Goal: Obtain resource: Obtain resource

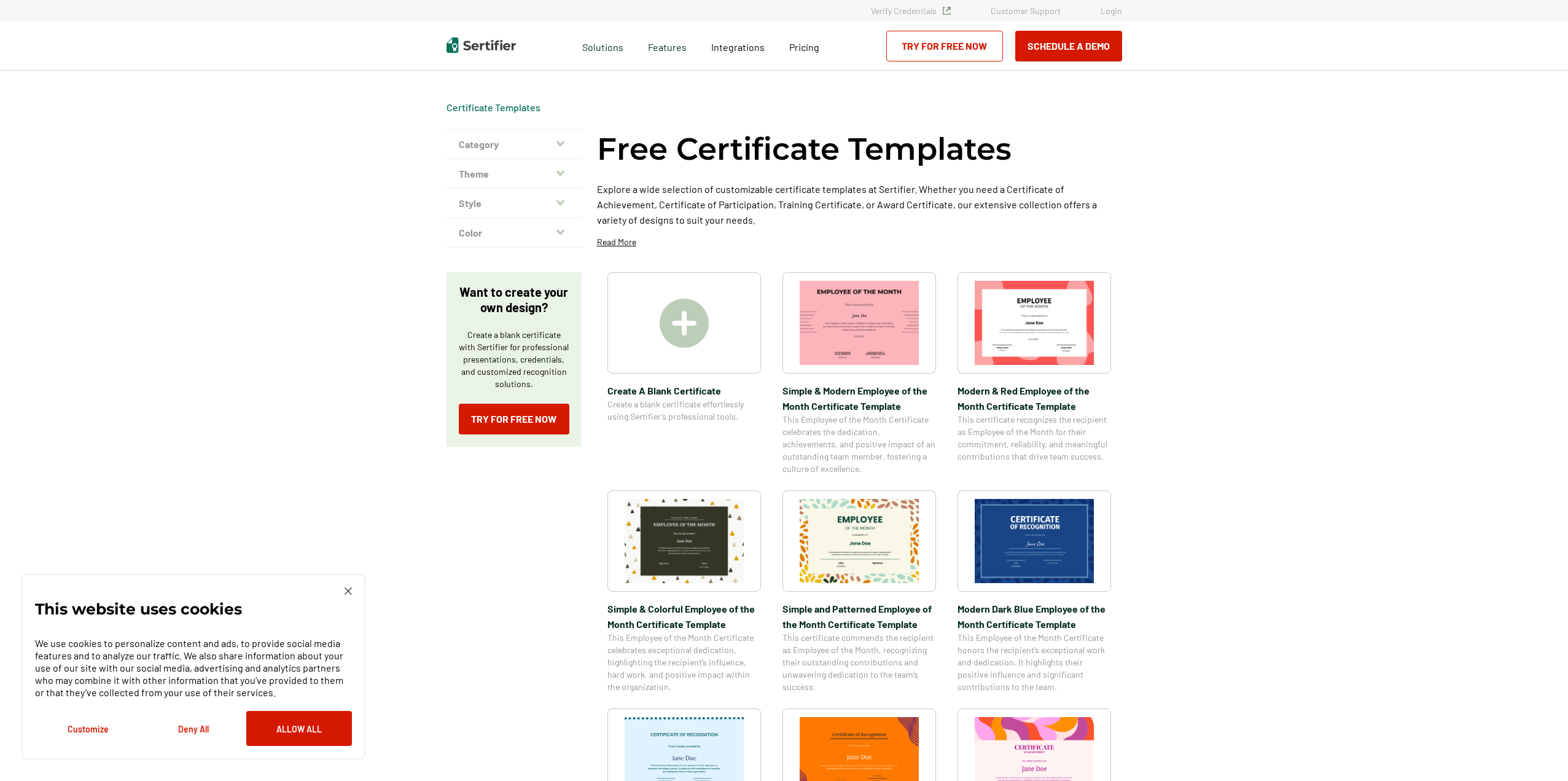
click at [561, 143] on icon "button" at bounding box center [560, 143] width 8 height 6
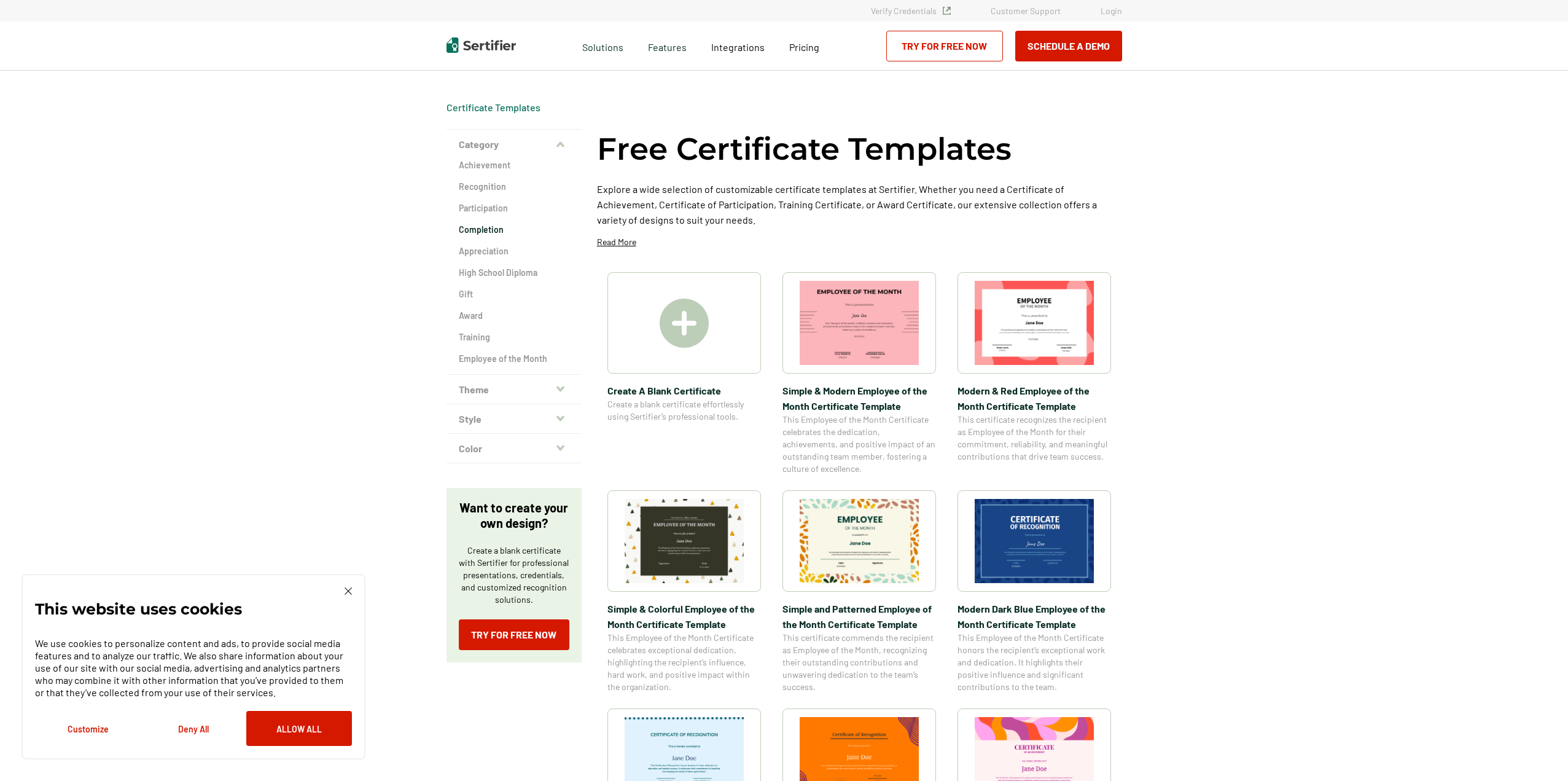
click at [494, 229] on h2 "Completion" at bounding box center [513, 229] width 110 height 12
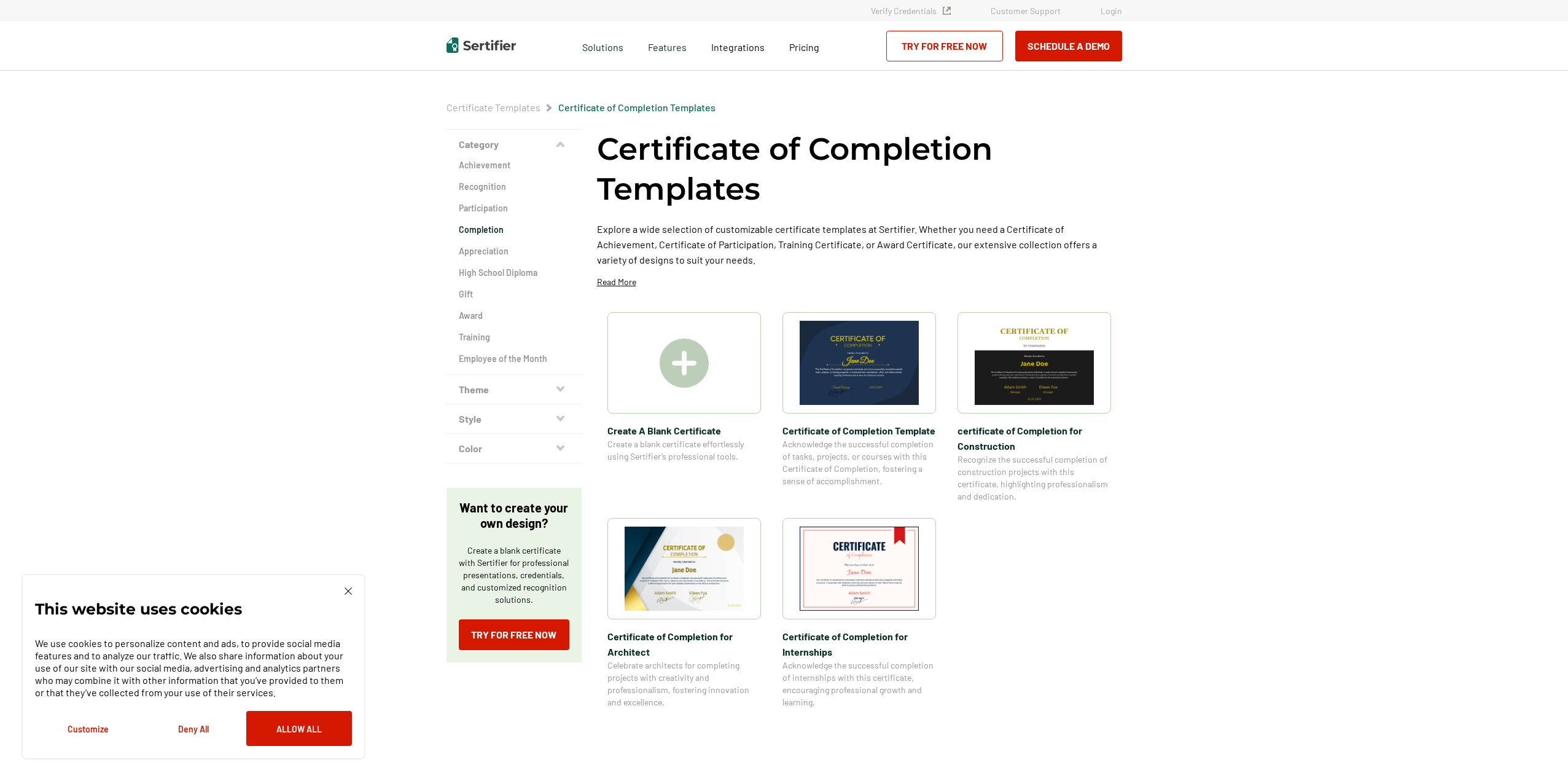
click at [862, 356] on img at bounding box center [859, 363] width 119 height 84
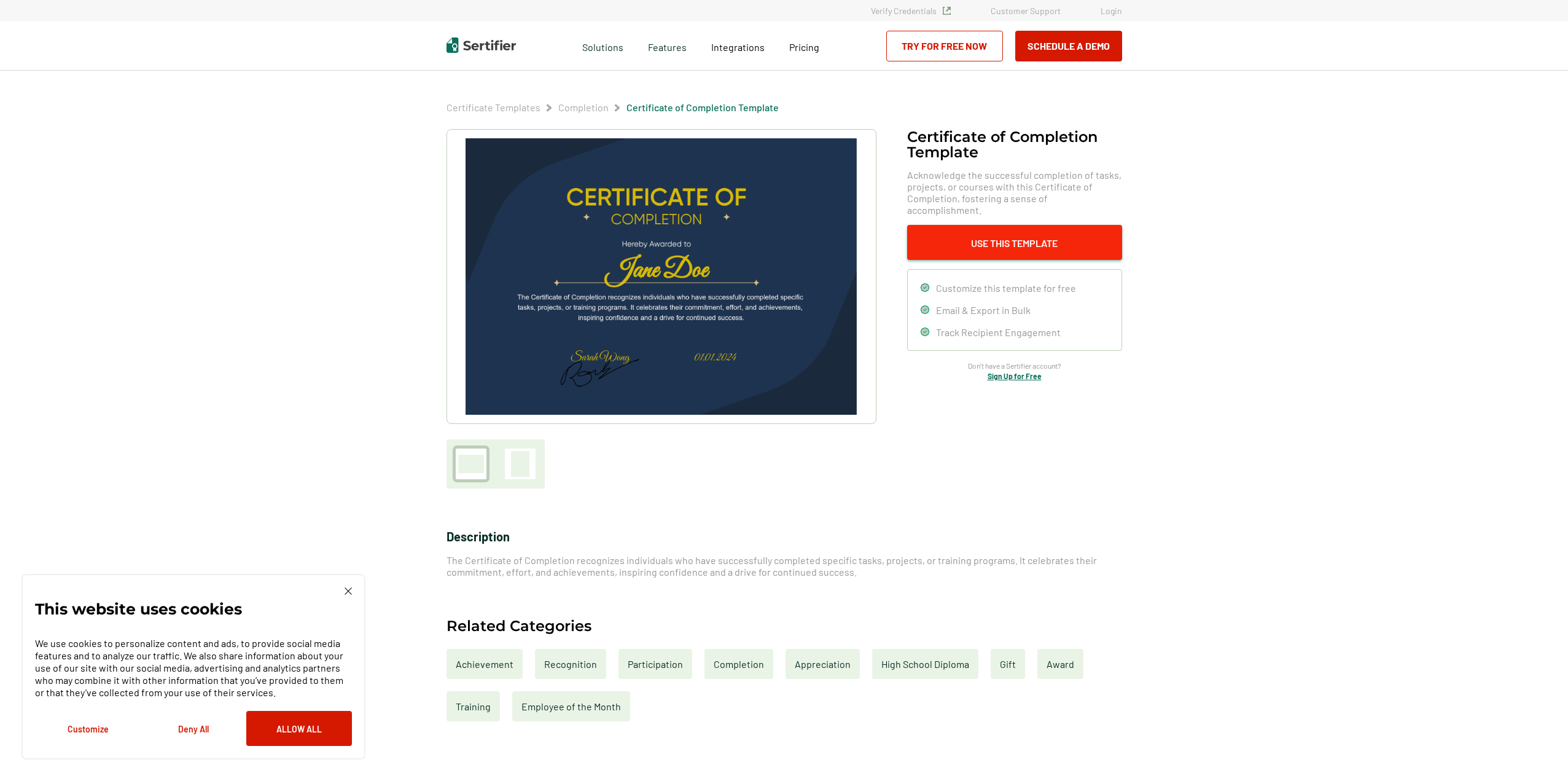
click at [1004, 230] on button "Use This Template" at bounding box center [1014, 243] width 215 height 35
